Goal: Information Seeking & Learning: Learn about a topic

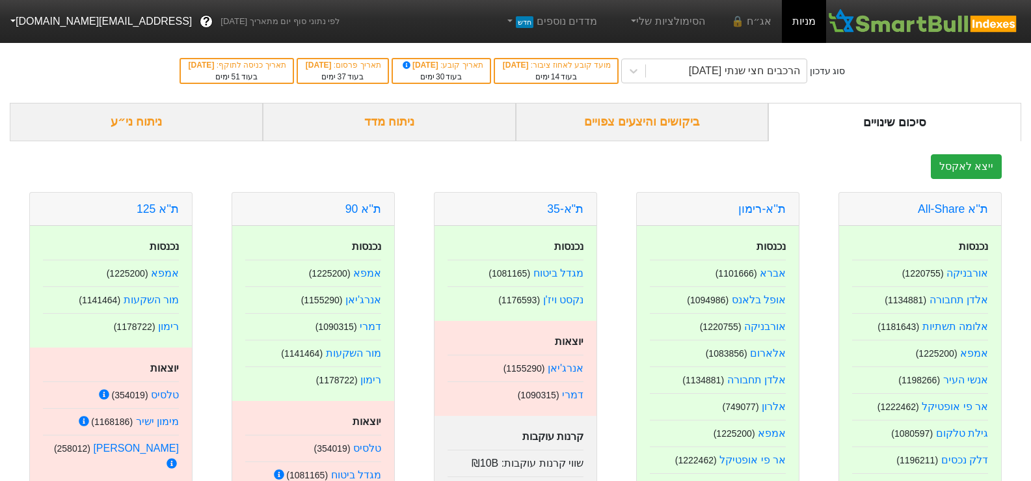
click at [131, 116] on div "ניתוח ני״ע" at bounding box center [136, 122] width 253 height 38
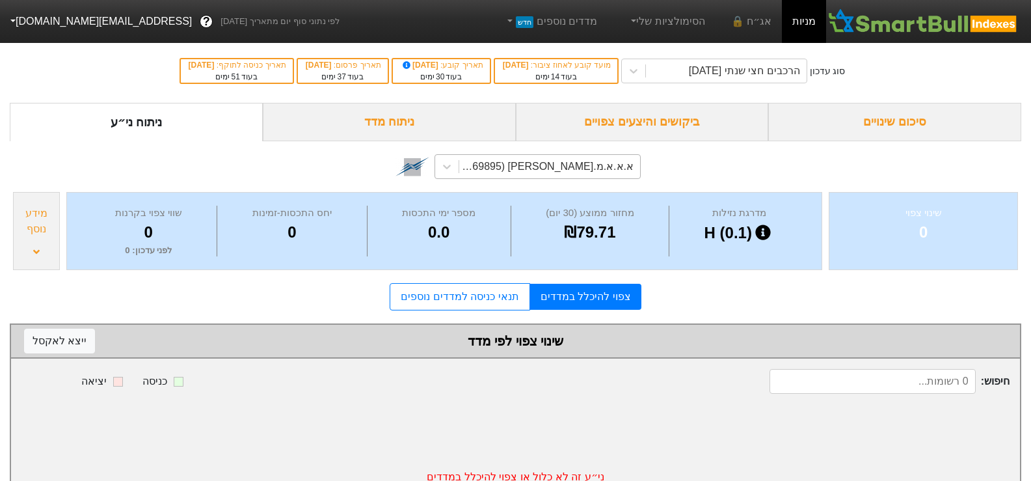
click at [580, 173] on div "א.א.א.מ.[PERSON_NAME] (1169895)" at bounding box center [546, 167] width 176 height 16
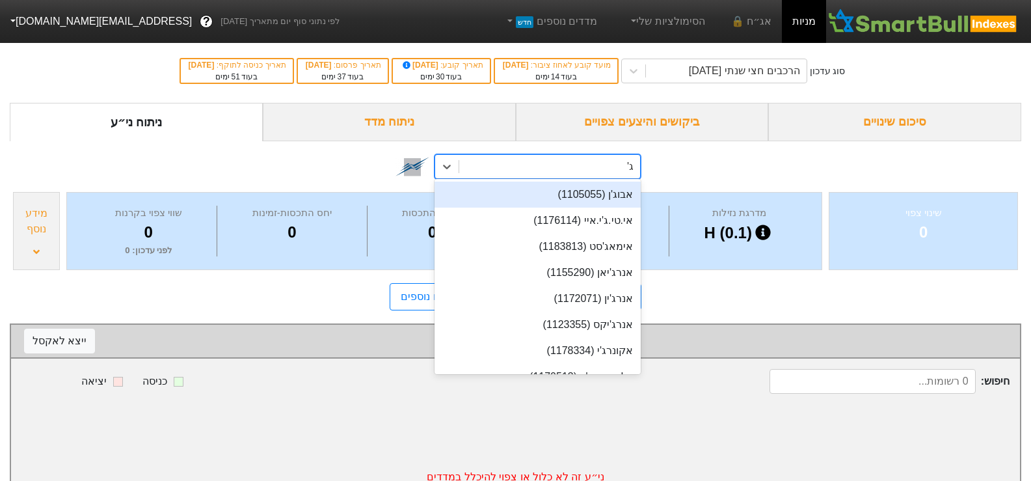
type input "ג'ין"
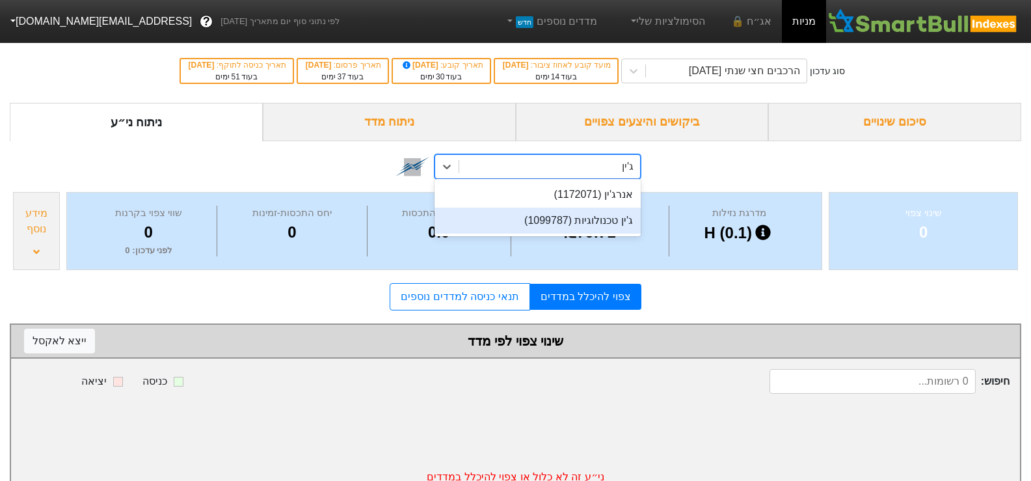
click at [580, 221] on div "ג'ין טכנולוגיות (1099787)" at bounding box center [538, 221] width 206 height 26
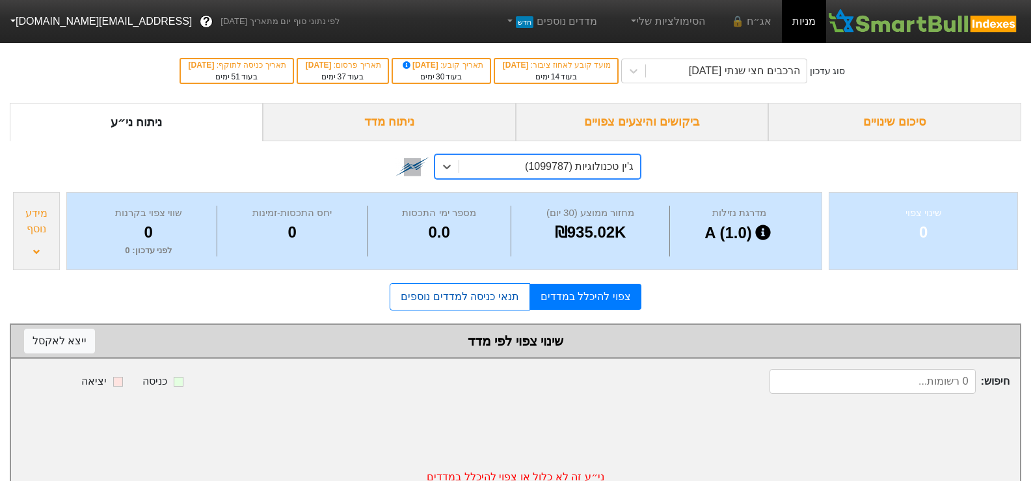
click at [508, 297] on link "תנאי כניסה למדדים נוספים" at bounding box center [460, 296] width 140 height 27
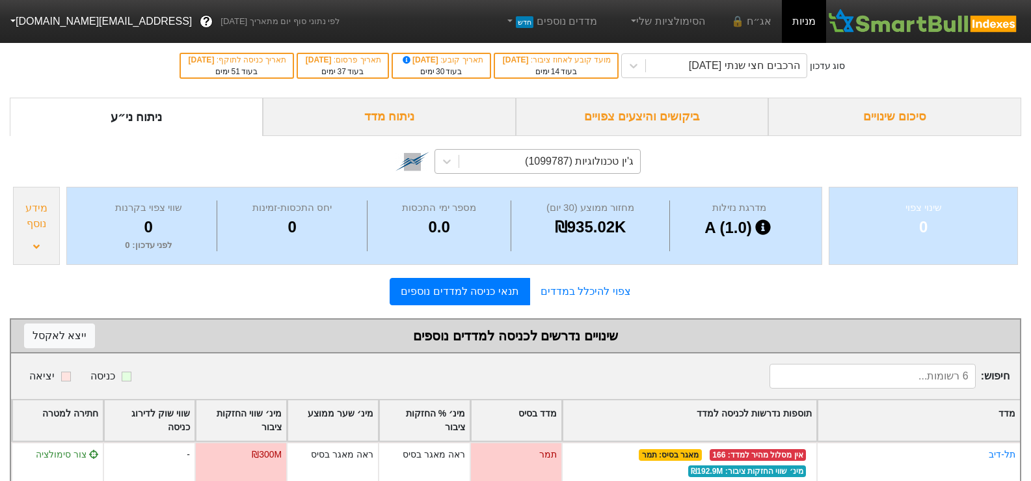
scroll to position [3, 0]
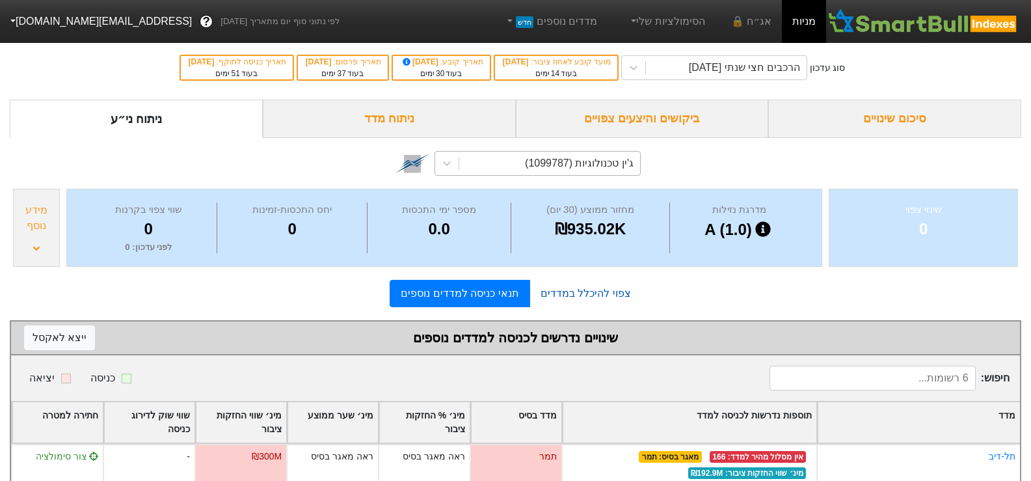
click at [577, 288] on link "צפוי להיכלל במדדים" at bounding box center [585, 293] width 111 height 26
